Goal: Information Seeking & Learning: Find specific fact

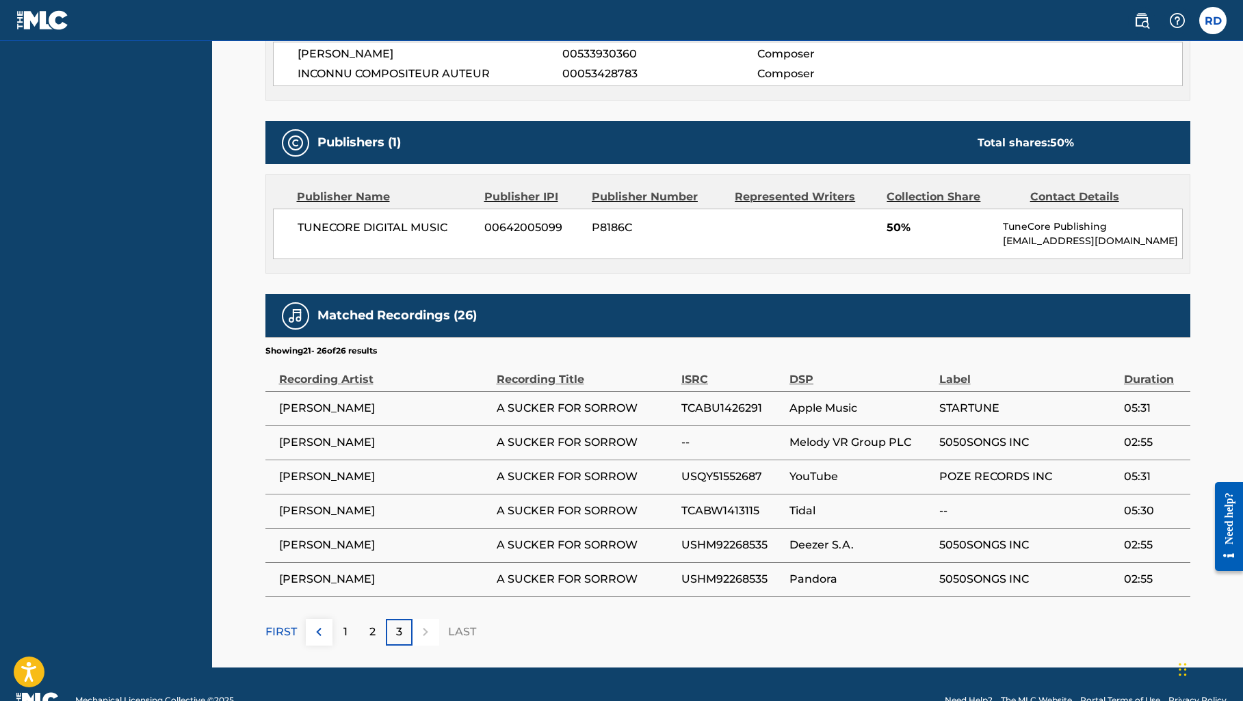
scroll to position [528, 0]
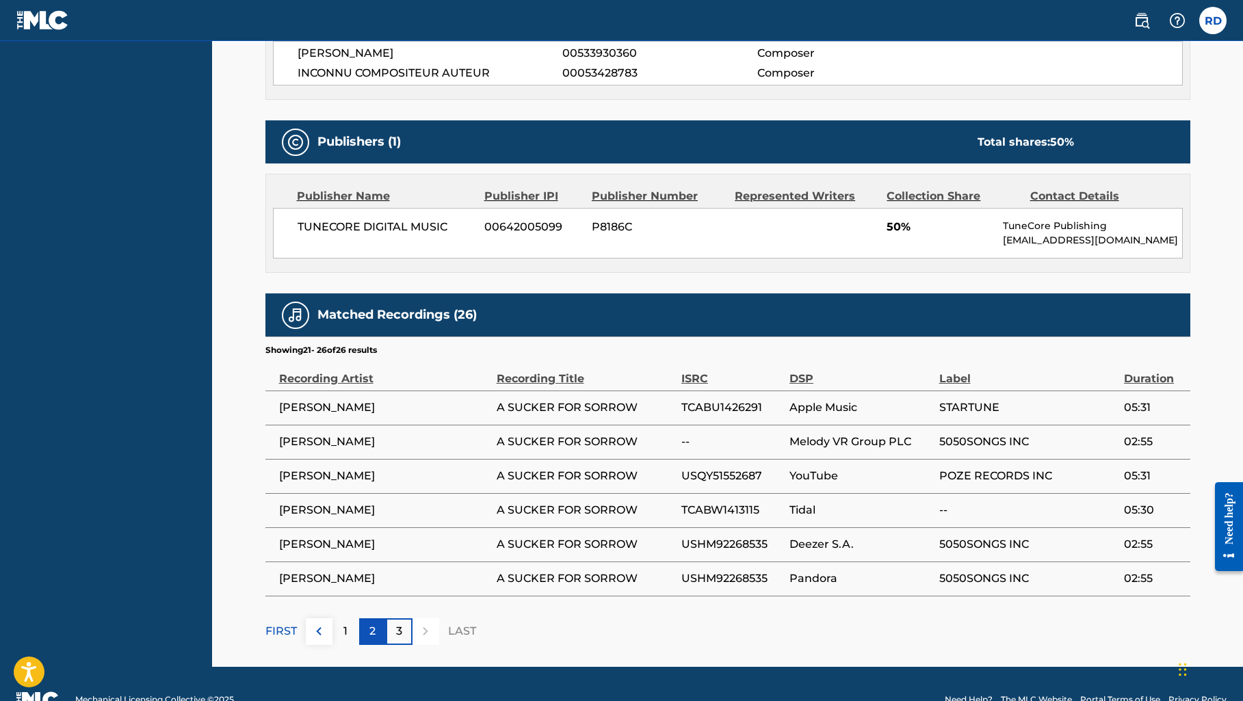
click at [378, 629] on div "2" at bounding box center [372, 632] width 27 height 27
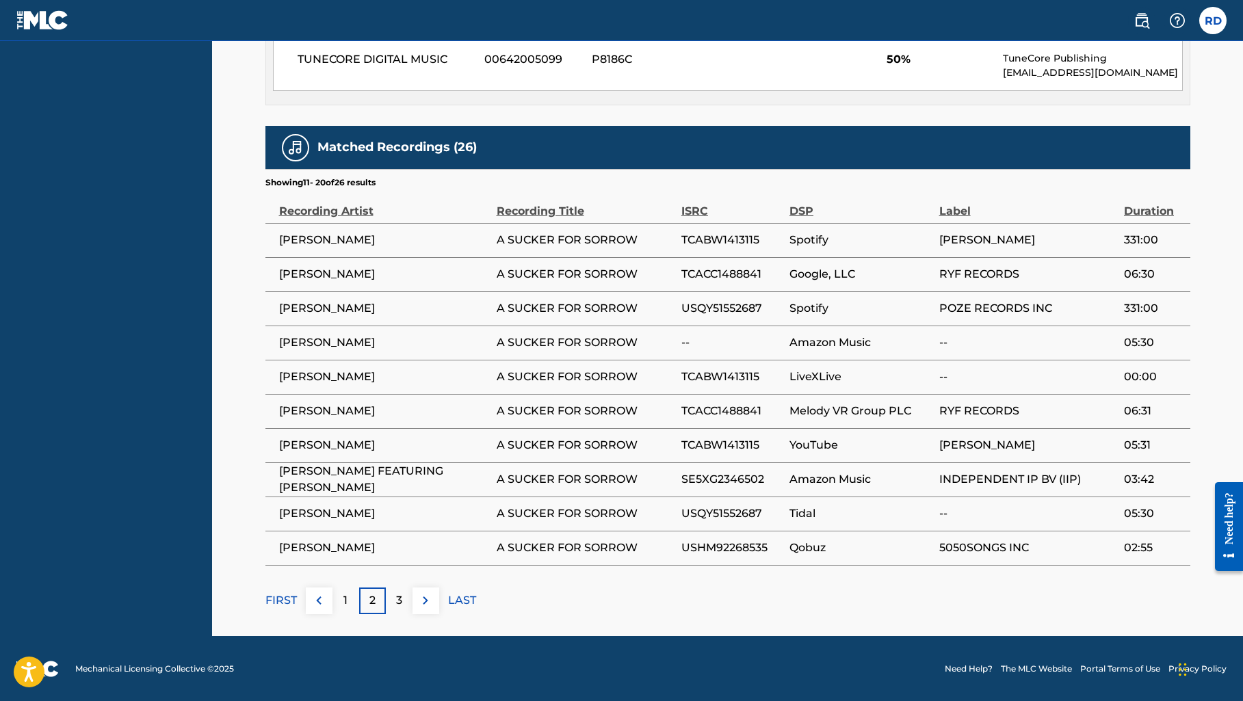
scroll to position [695, 0]
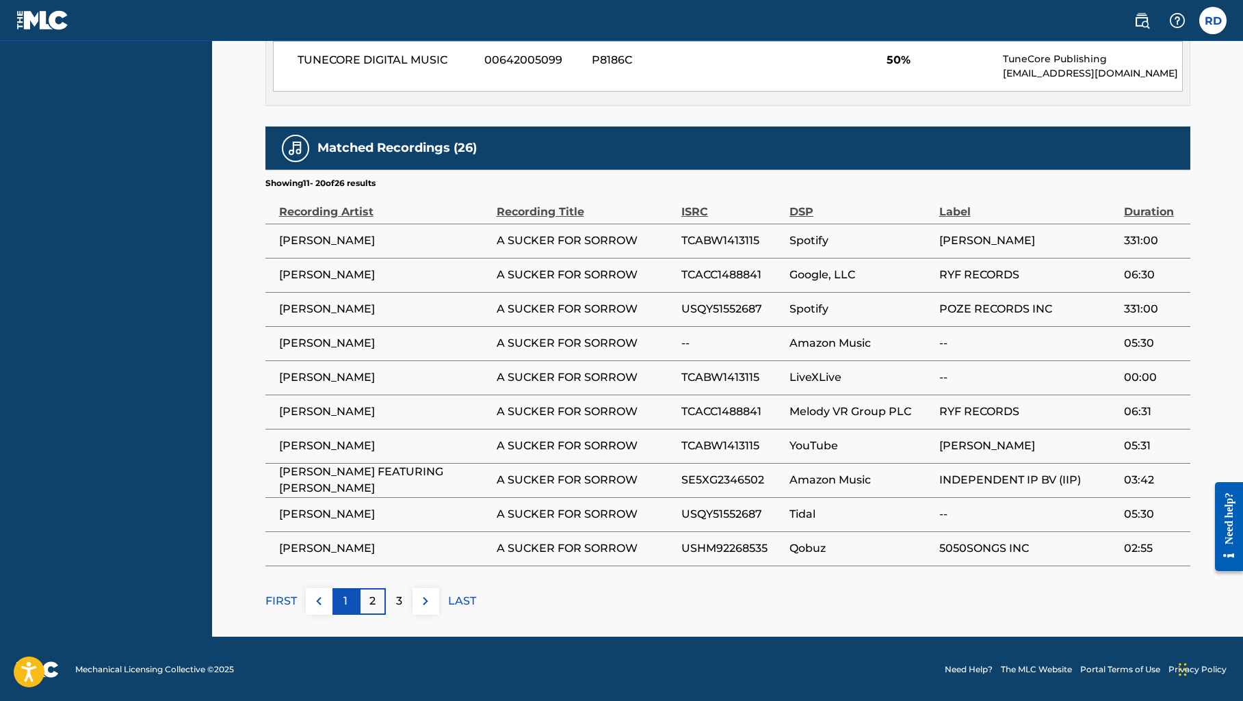
click at [346, 605] on p "1" at bounding box center [346, 601] width 4 height 16
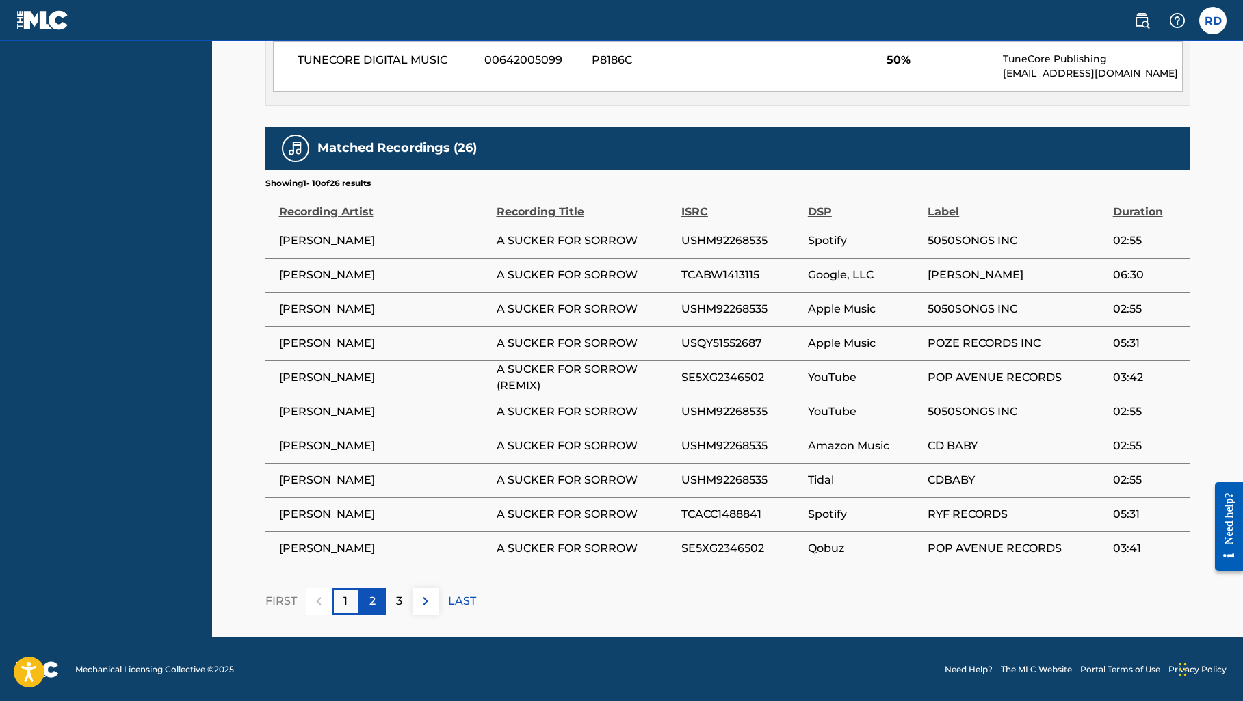
click at [370, 604] on p "2" at bounding box center [373, 601] width 6 height 16
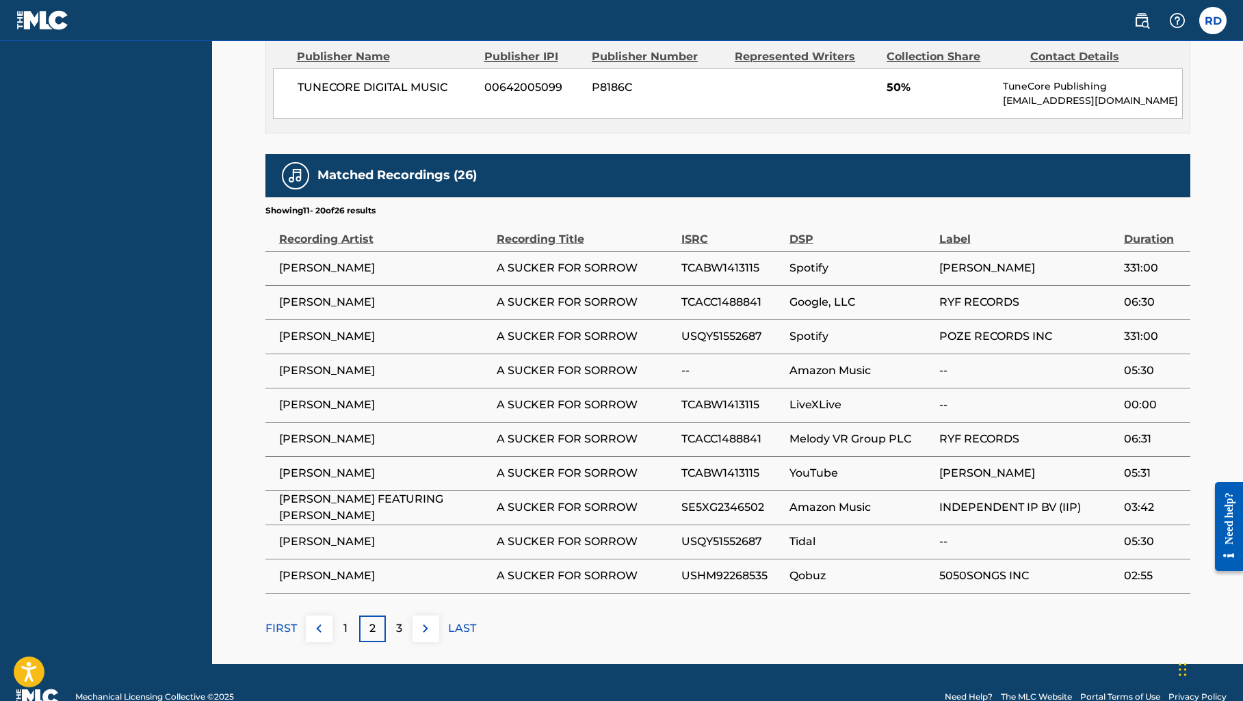
scroll to position [681, 0]
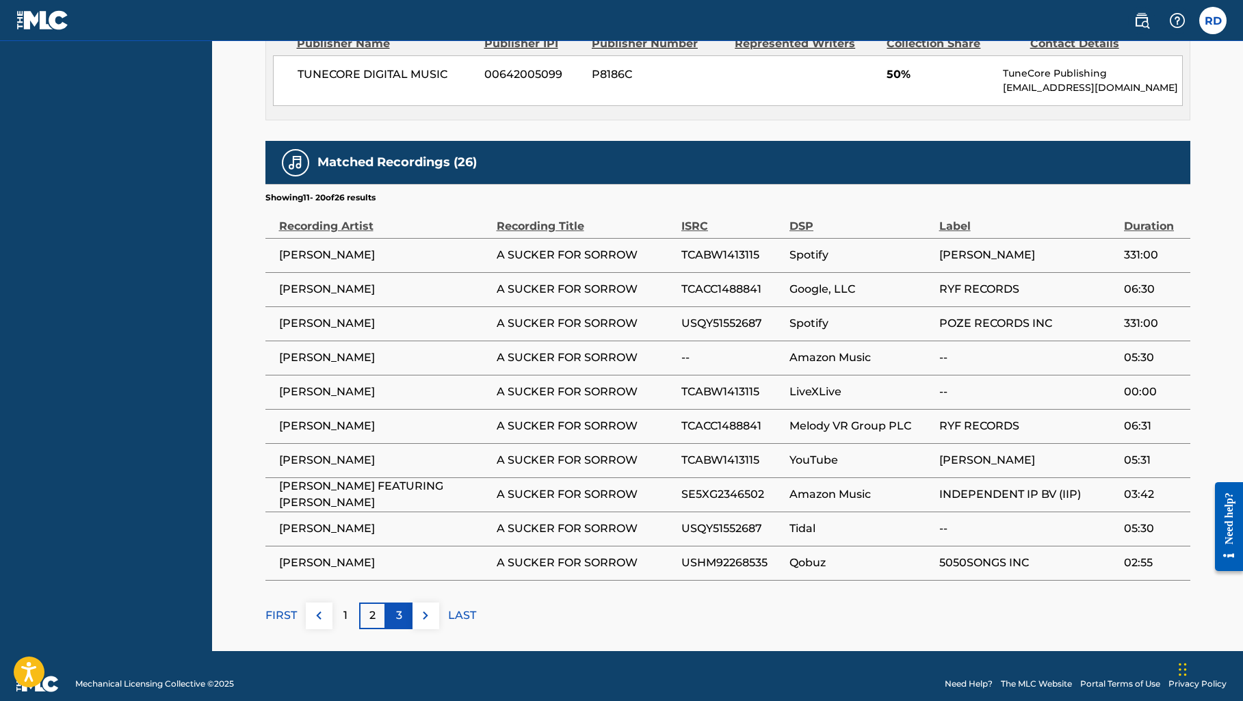
click at [404, 615] on div "3" at bounding box center [399, 616] width 27 height 27
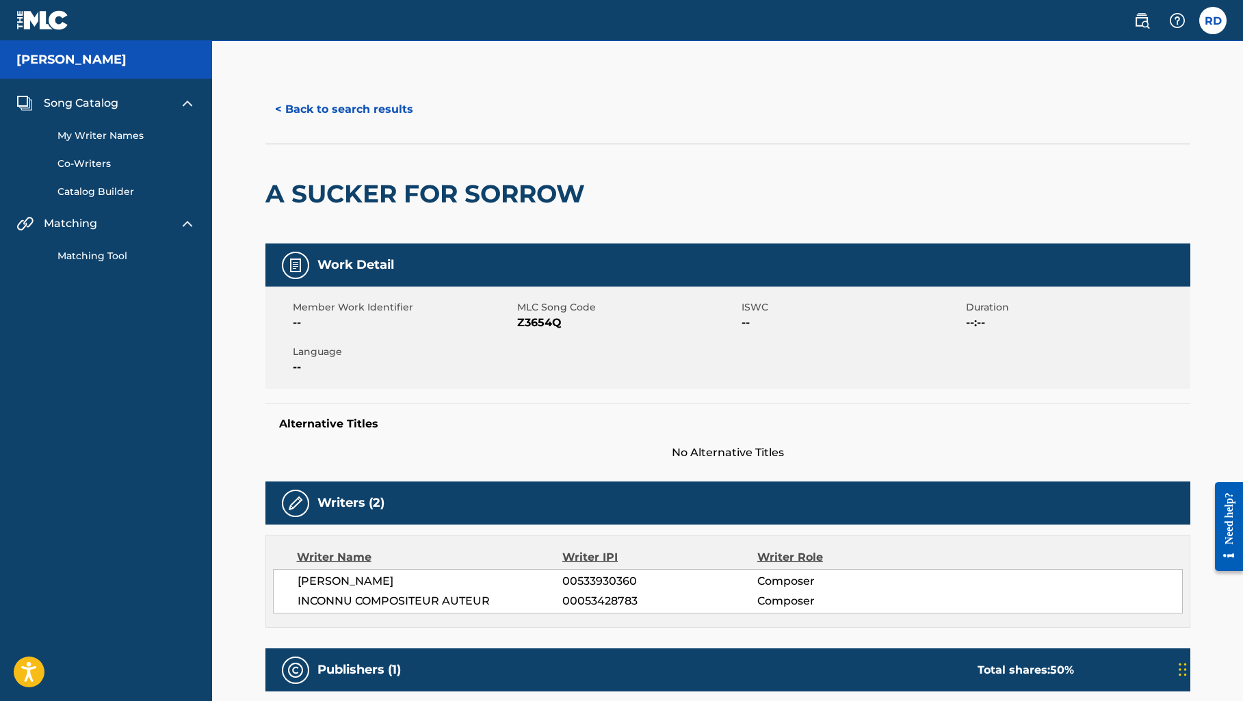
scroll to position [0, 0]
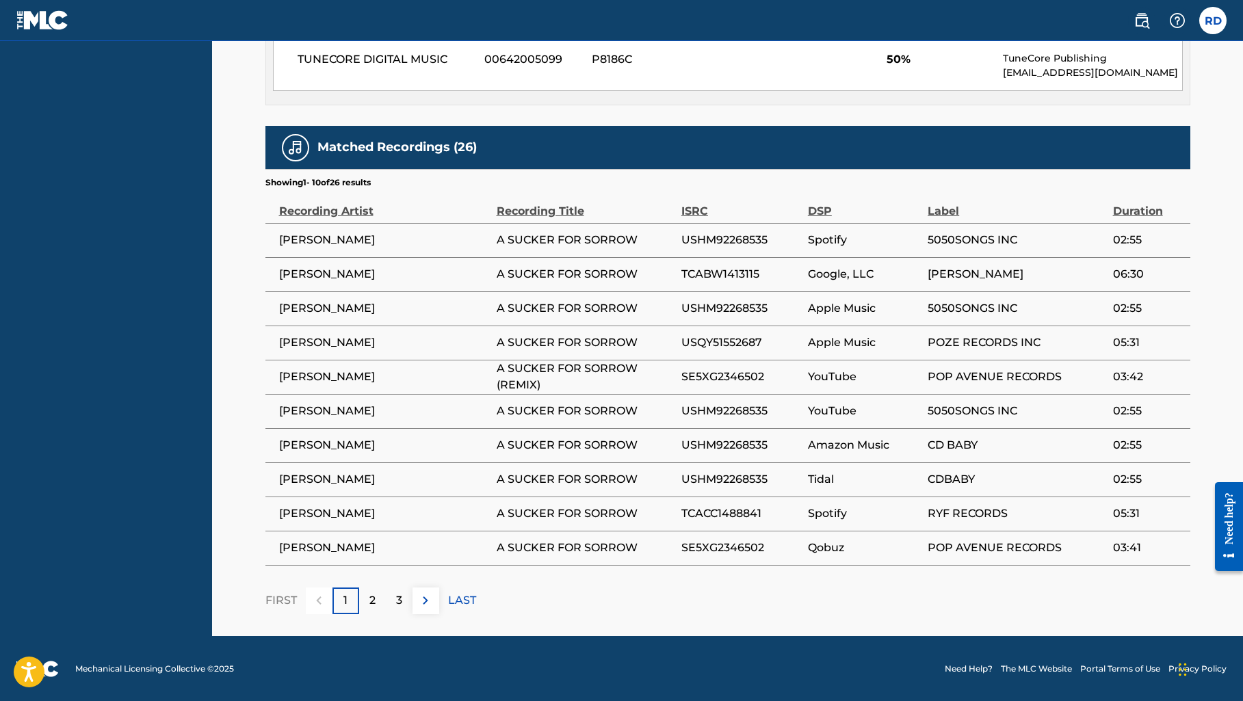
scroll to position [695, 0]
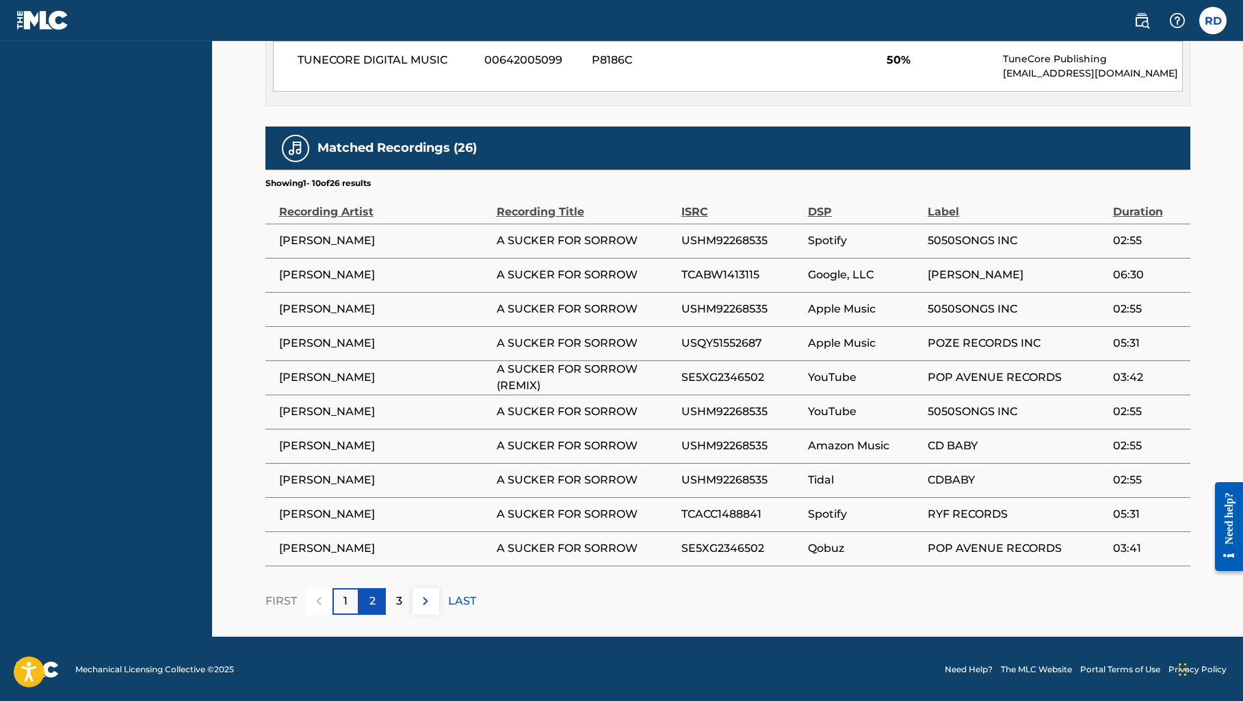
click at [372, 598] on p "2" at bounding box center [373, 601] width 6 height 16
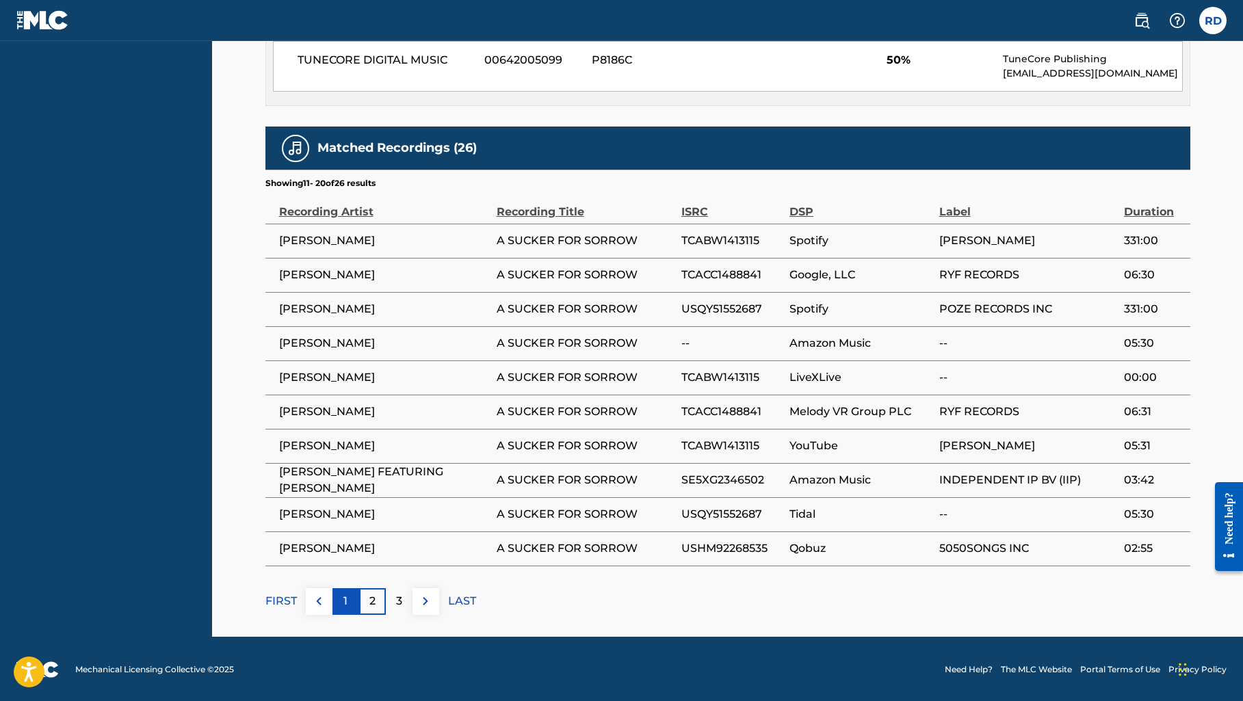
click at [350, 596] on div "1" at bounding box center [346, 602] width 27 height 27
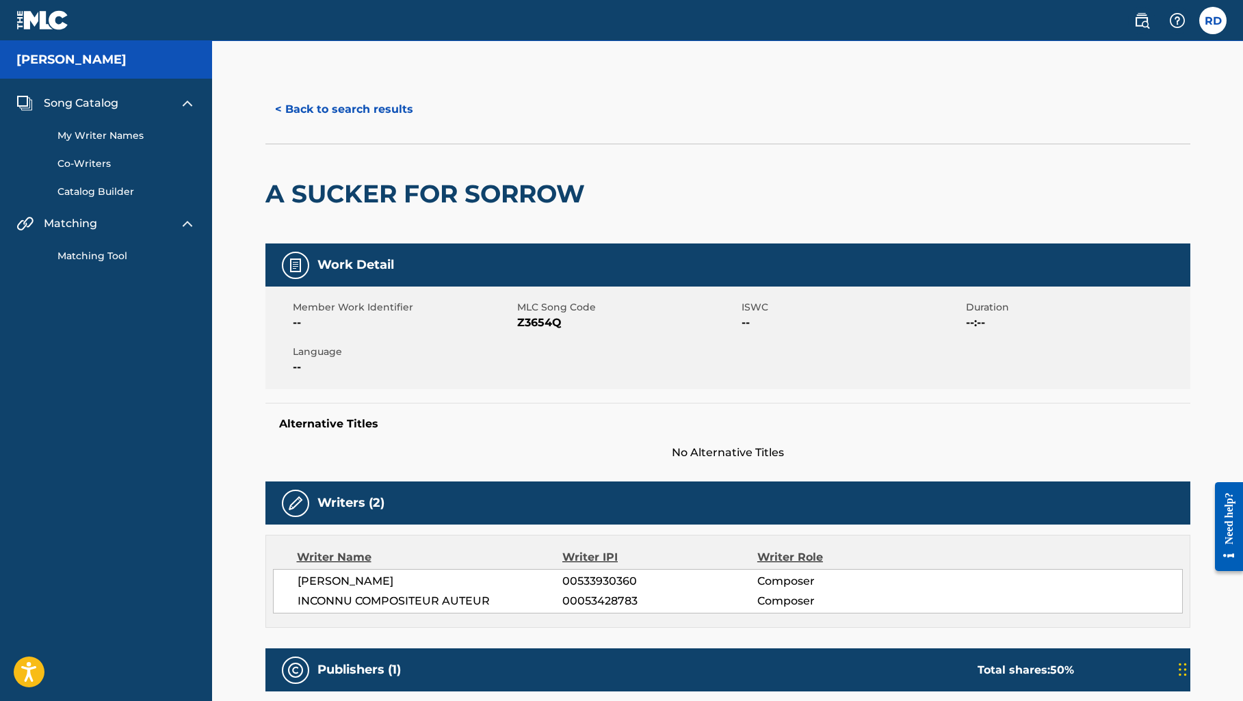
scroll to position [0, 0]
click at [101, 165] on link "Co-Writers" at bounding box center [126, 164] width 138 height 14
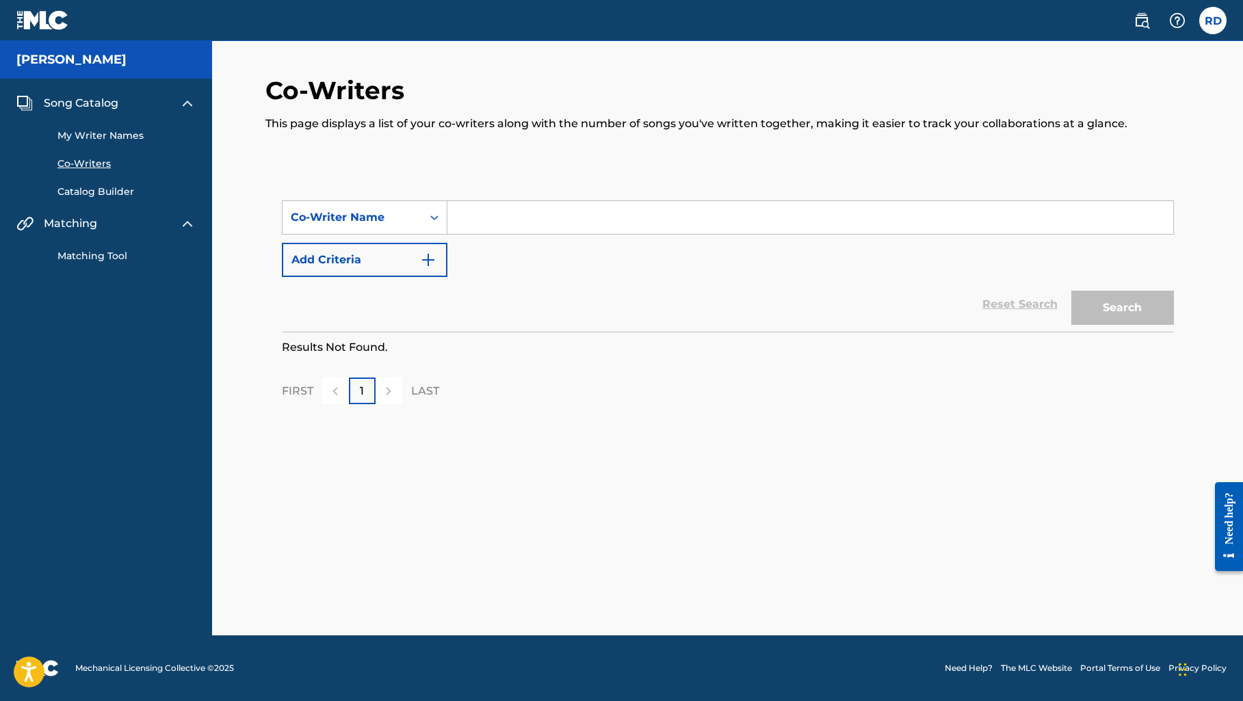
click at [105, 142] on link "My Writer Names" at bounding box center [126, 136] width 138 height 14
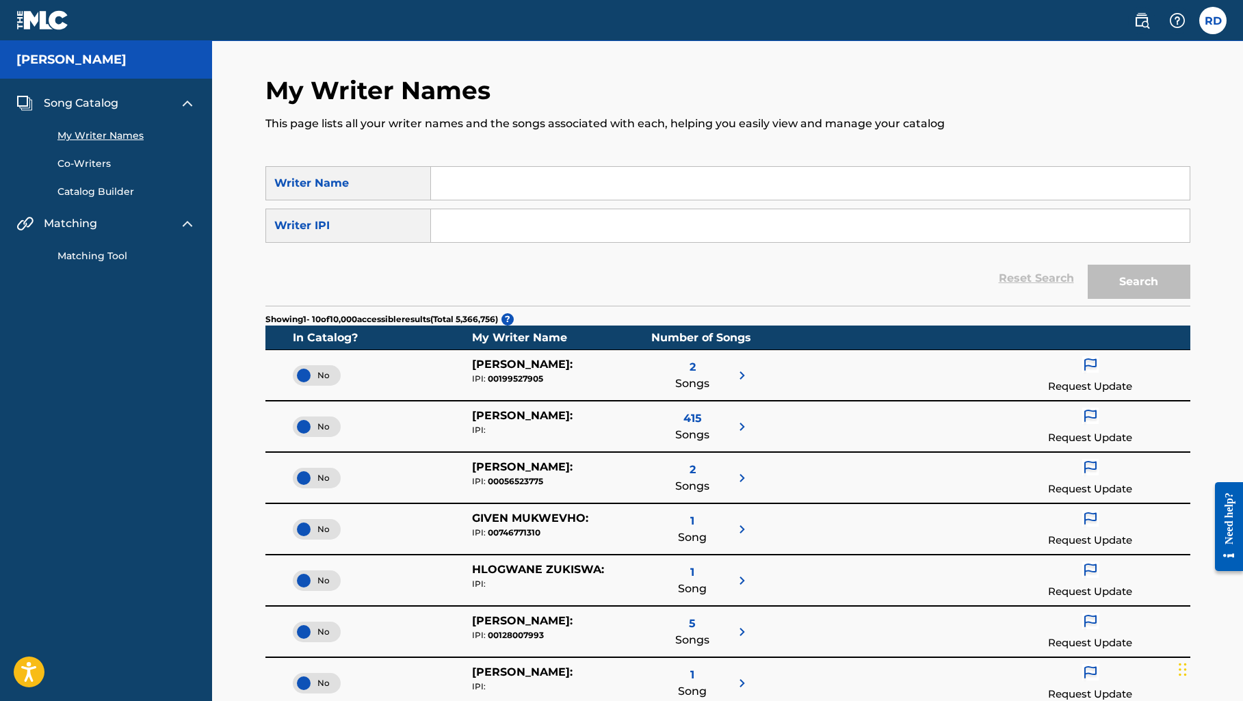
click at [58, 64] on h5 "[PERSON_NAME]" at bounding box center [71, 60] width 110 height 16
click at [72, 103] on span "Song Catalog" at bounding box center [81, 103] width 75 height 16
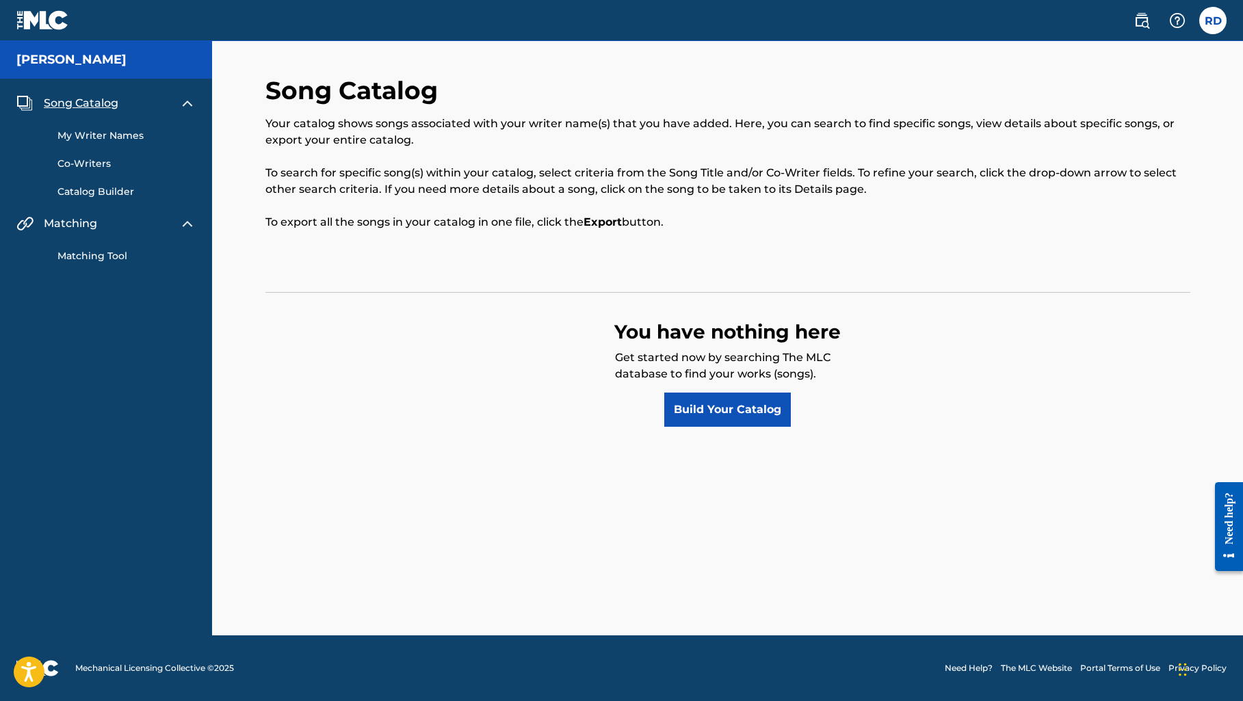
click at [599, 220] on strong "Export" at bounding box center [603, 222] width 38 height 13
click at [698, 415] on link "Build Your Catalog" at bounding box center [728, 410] width 127 height 34
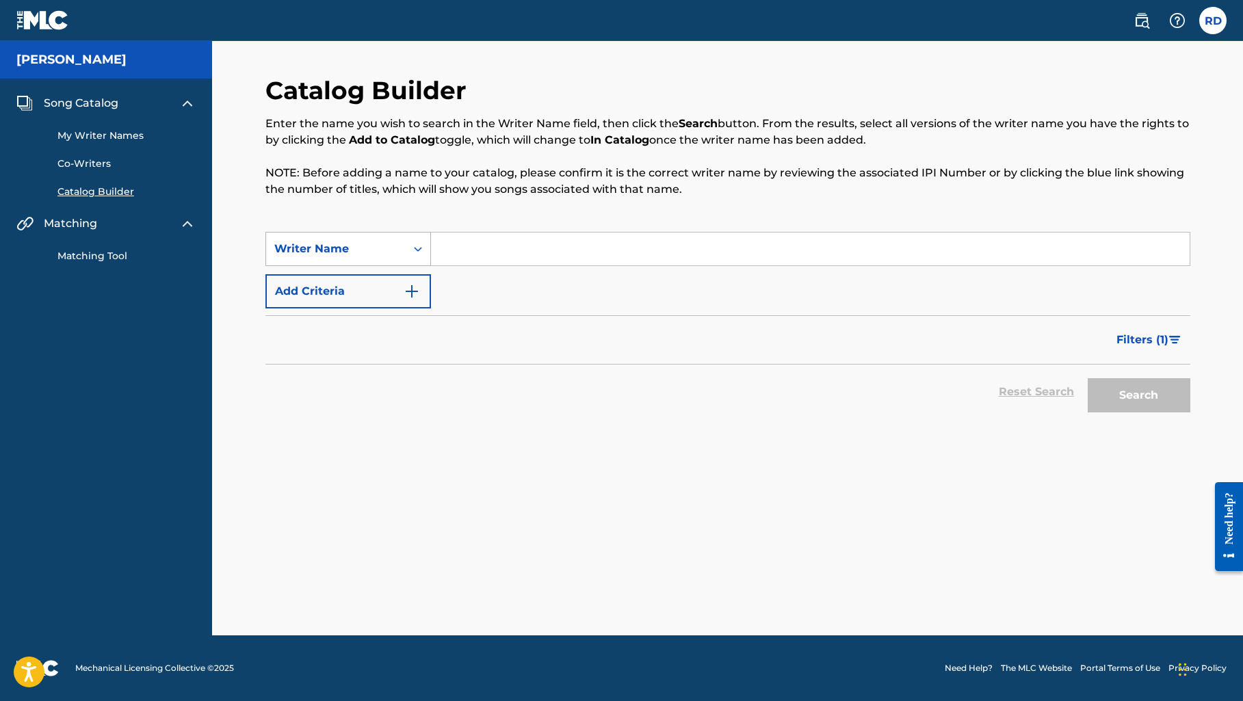
click at [413, 251] on icon "Search Form" at bounding box center [418, 249] width 14 height 14
click at [383, 286] on button "Add Criteria" at bounding box center [349, 291] width 166 height 34
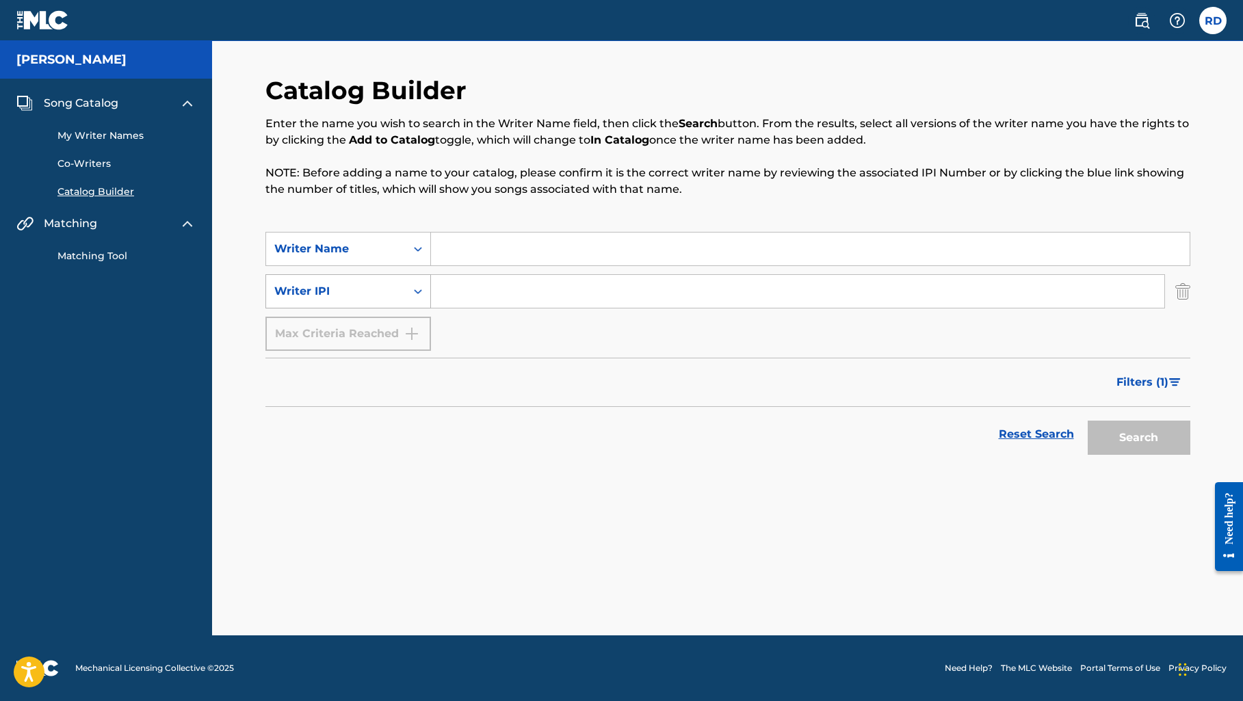
click at [413, 291] on icon "Search Form" at bounding box center [418, 292] width 14 height 14
click at [1019, 432] on link "Reset Search" at bounding box center [1036, 435] width 89 height 30
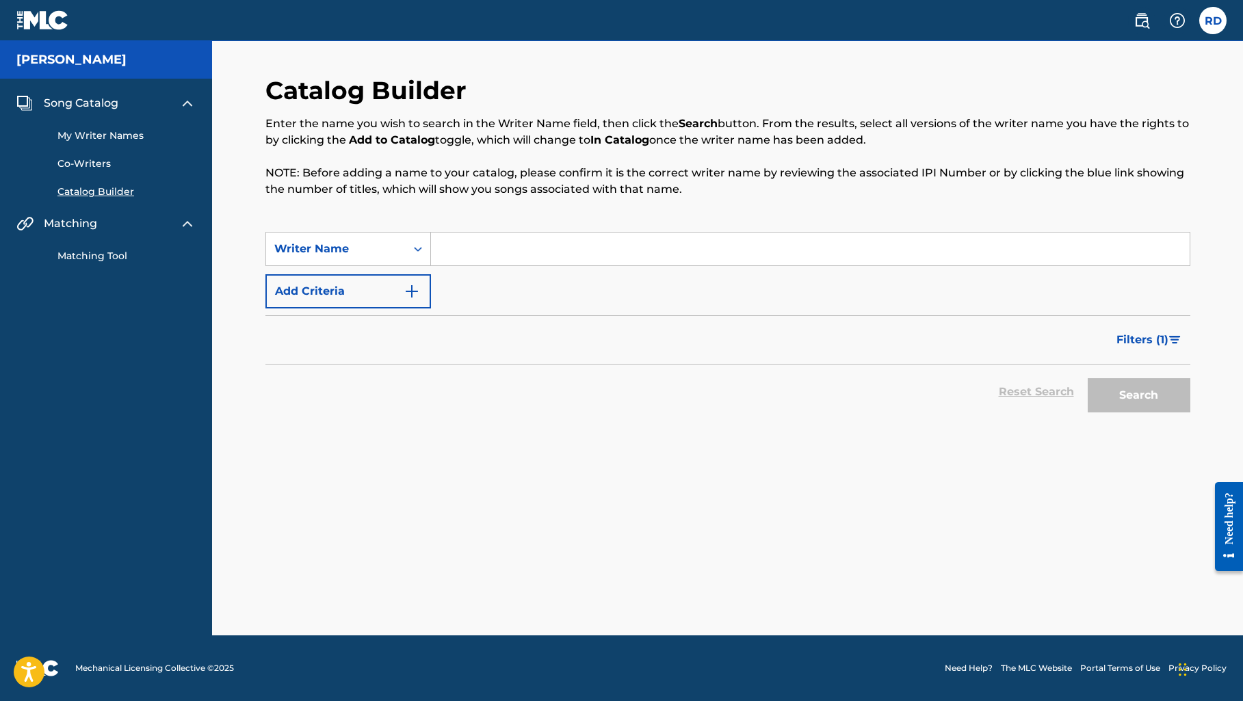
click at [89, 229] on span "Matching" at bounding box center [70, 224] width 53 height 16
click at [92, 250] on link "Matching Tool" at bounding box center [126, 256] width 138 height 14
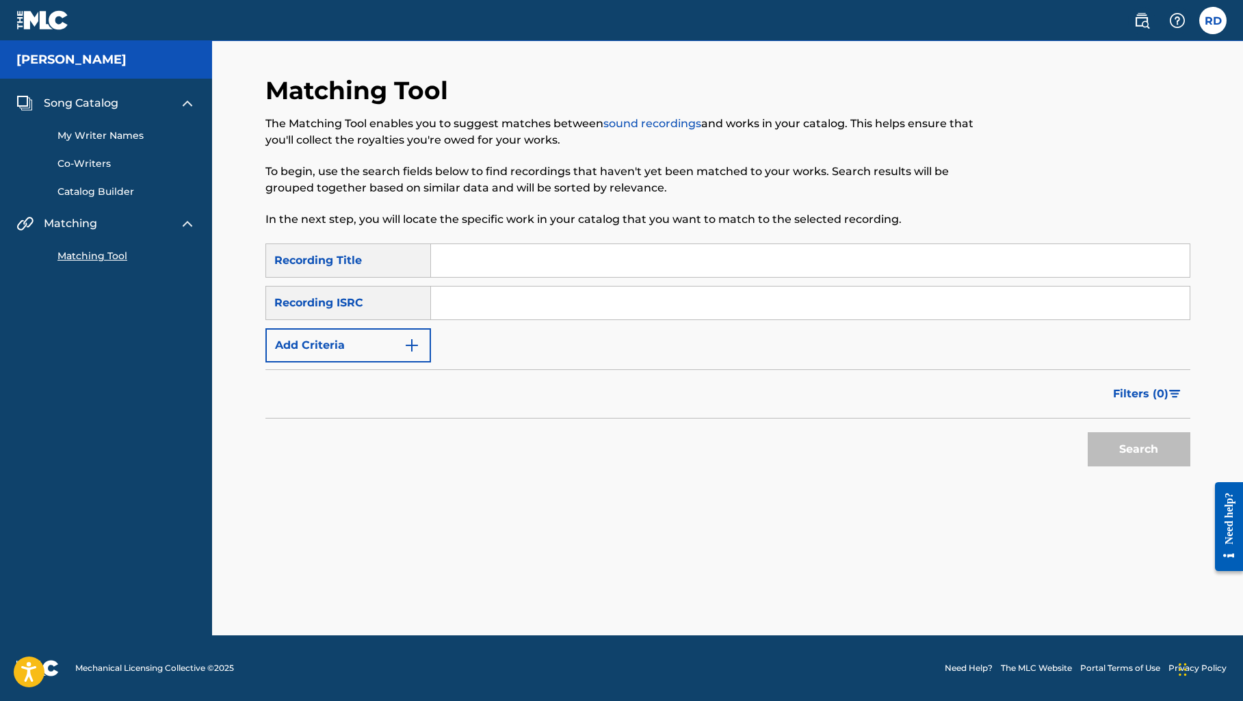
click at [37, 21] on img at bounding box center [42, 20] width 53 height 20
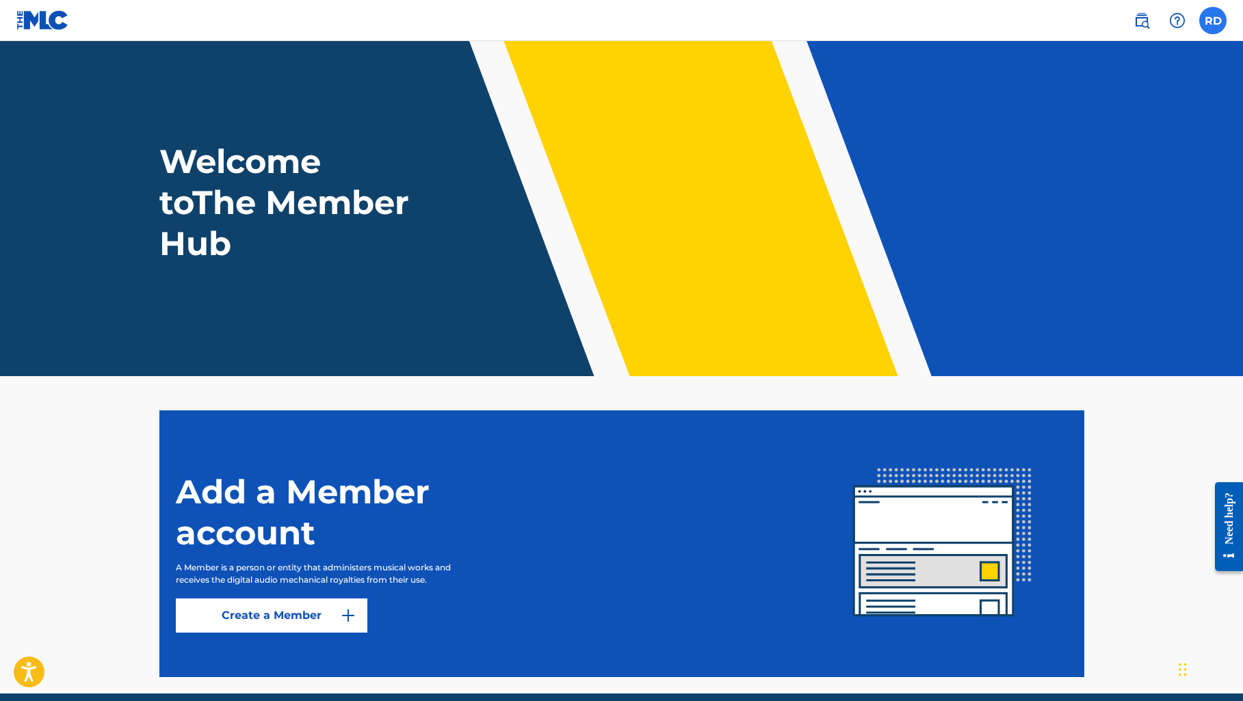
click at [1210, 22] on label at bounding box center [1213, 20] width 27 height 27
click at [1213, 21] on input "RD [PERSON_NAME] [EMAIL_ADDRESS][DOMAIN_NAME] Notification Preferences Profile …" at bounding box center [1213, 21] width 0 height 0
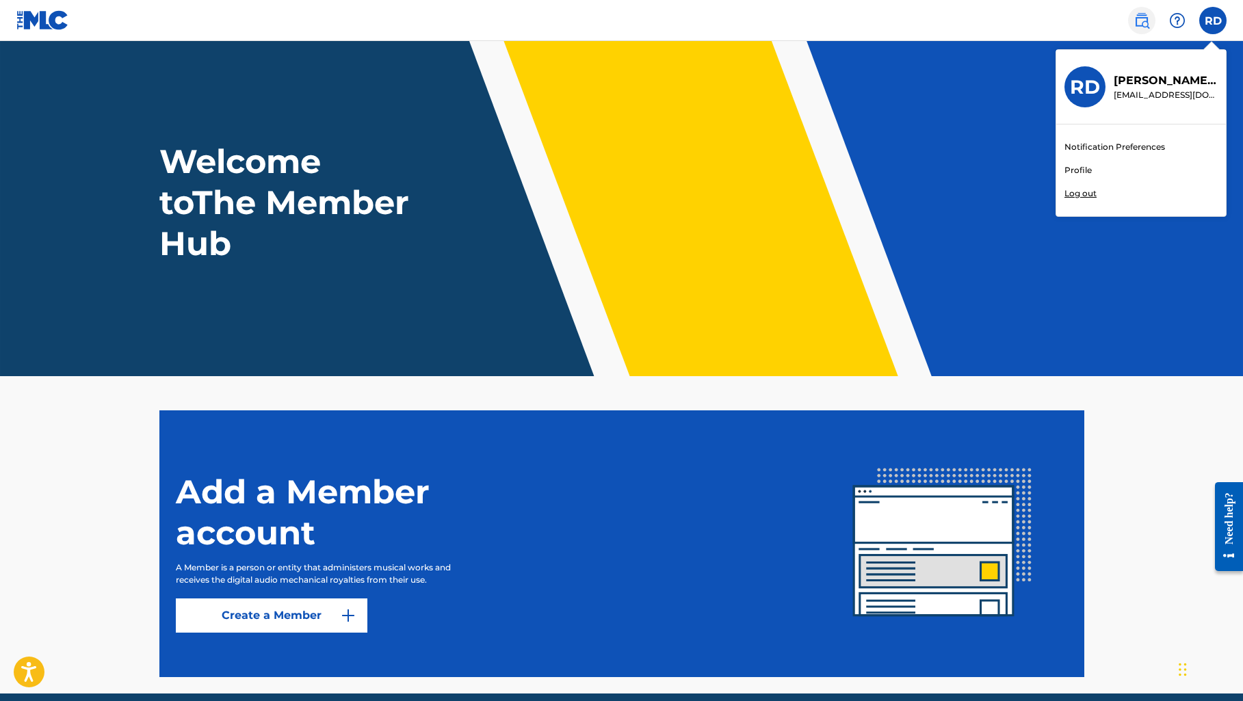
click at [1151, 23] on link at bounding box center [1141, 20] width 27 height 27
